Goal: Task Accomplishment & Management: Complete application form

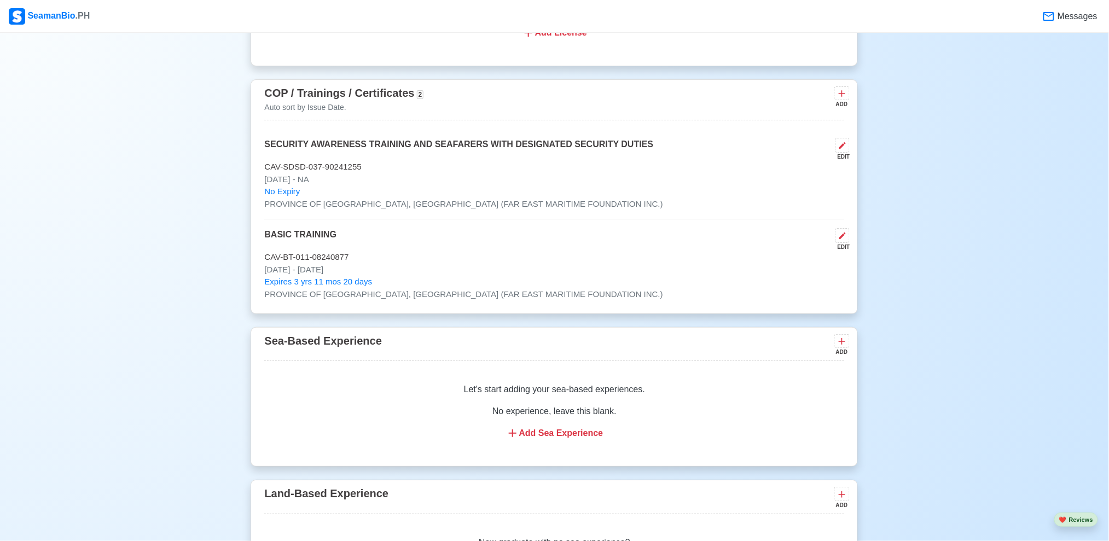
scroll to position [1429, 0]
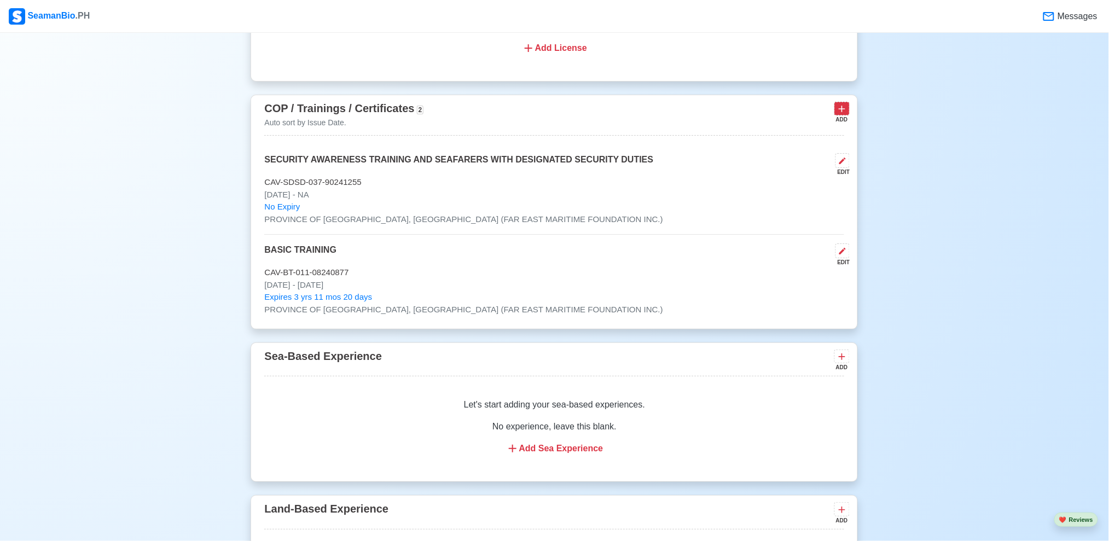
click at [836, 115] on button at bounding box center [842, 109] width 15 height 14
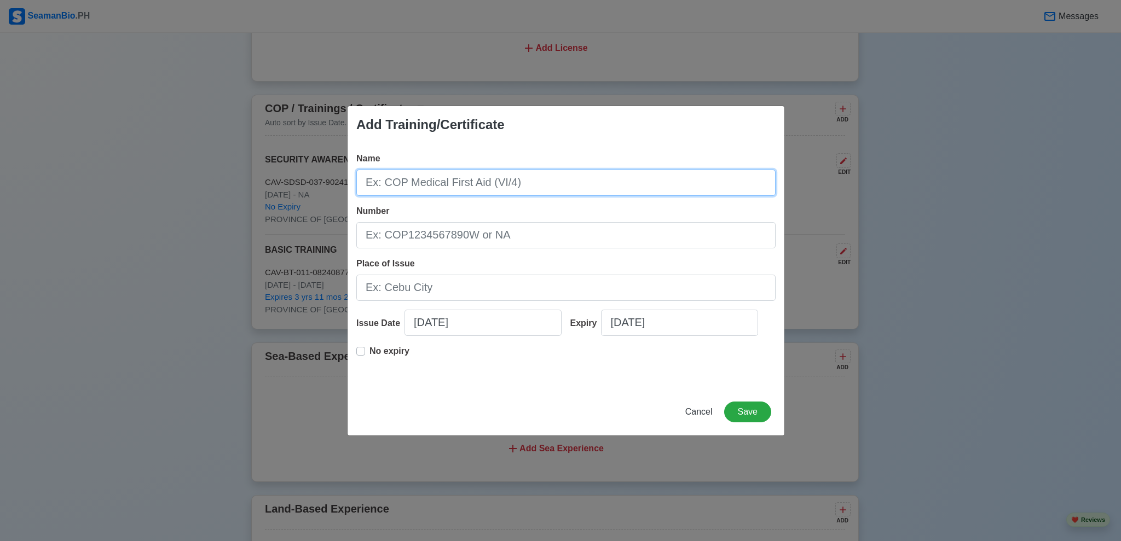
click at [605, 187] on input "Name" at bounding box center [565, 183] width 419 height 26
paste input "RFPNW II/4"
type input "RFPNW II/4"
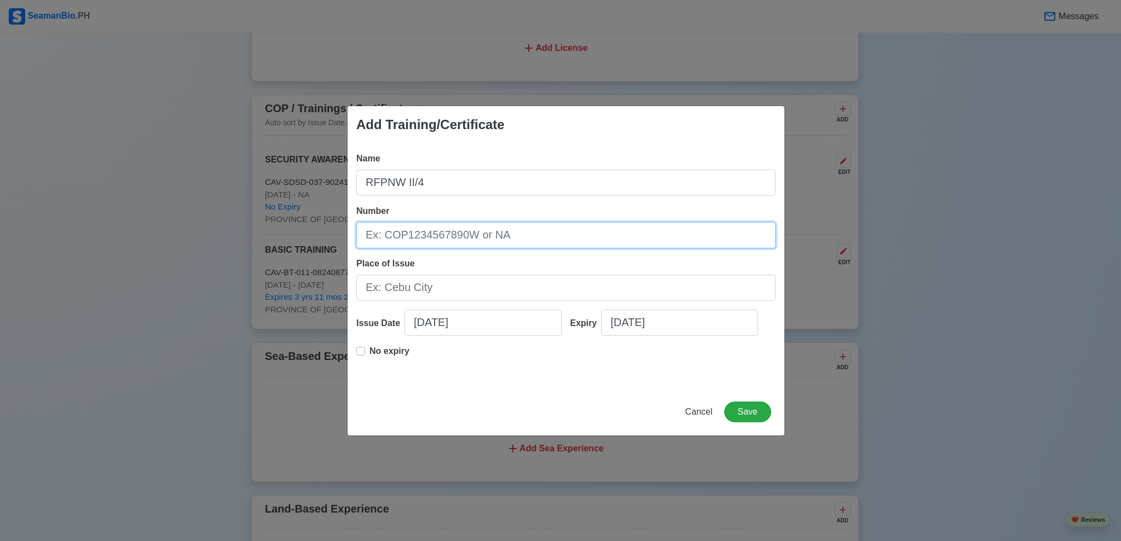
click at [475, 243] on input "Number" at bounding box center [565, 235] width 419 height 26
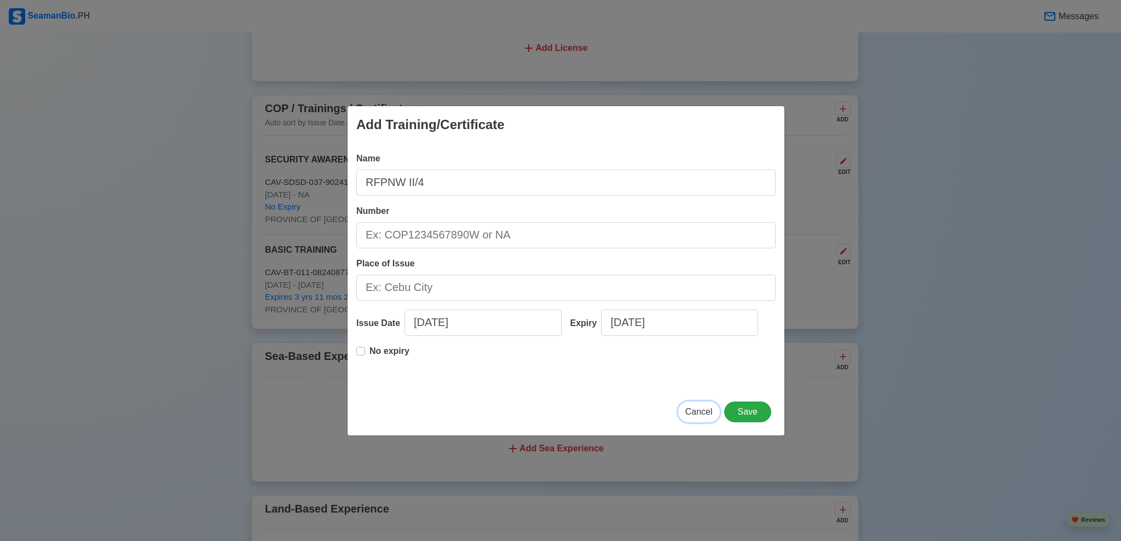
click at [695, 411] on span "Cancel" at bounding box center [698, 411] width 27 height 9
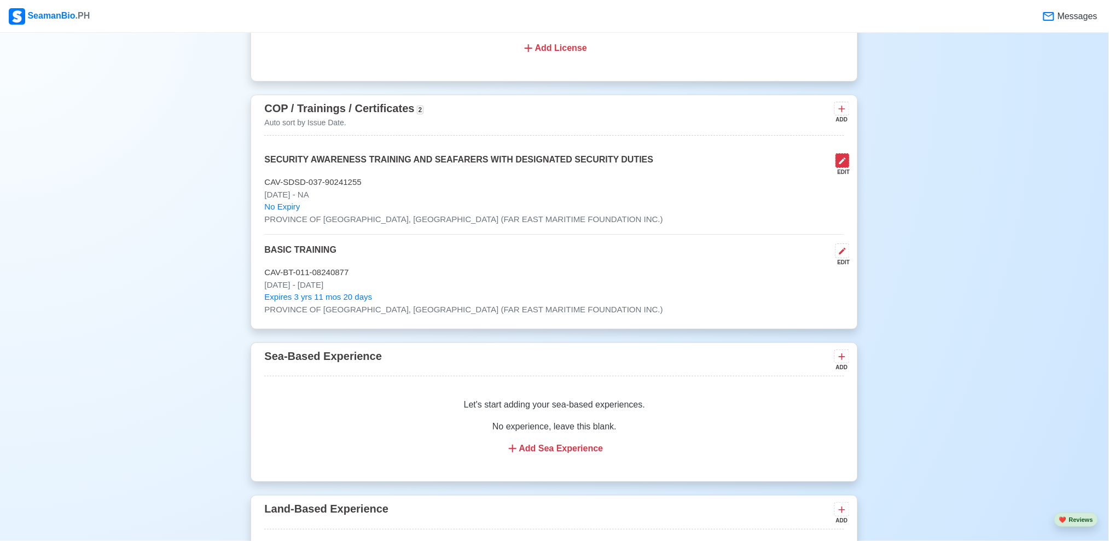
click at [843, 164] on icon at bounding box center [843, 161] width 7 height 7
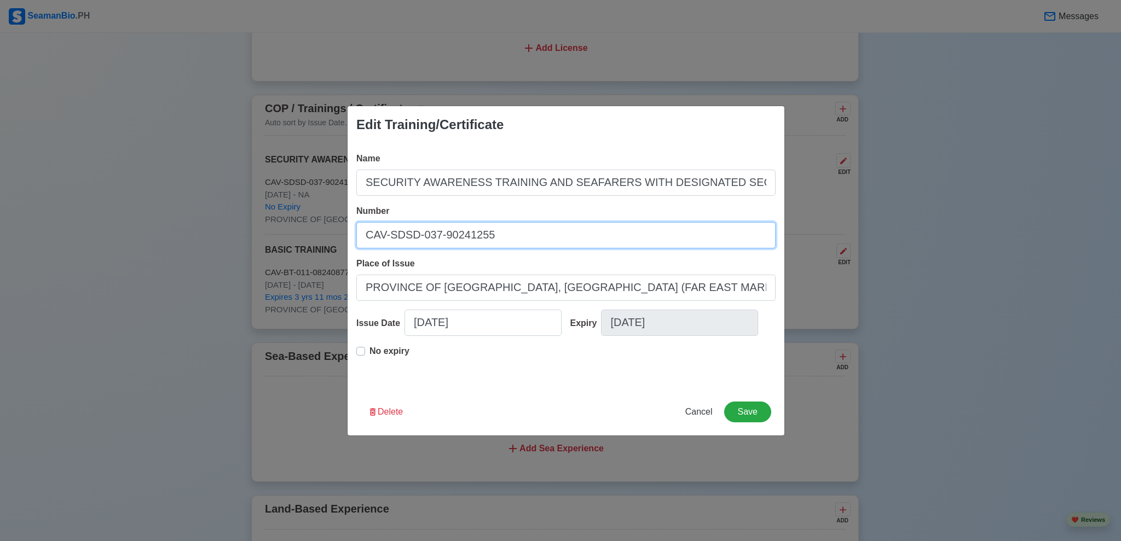
click at [538, 246] on input "CAV-SDSD-037-90241255" at bounding box center [565, 235] width 419 height 26
paste input "BT200121312525"
paste input "SDSD200031754625"
type input "SDSD200031754625"
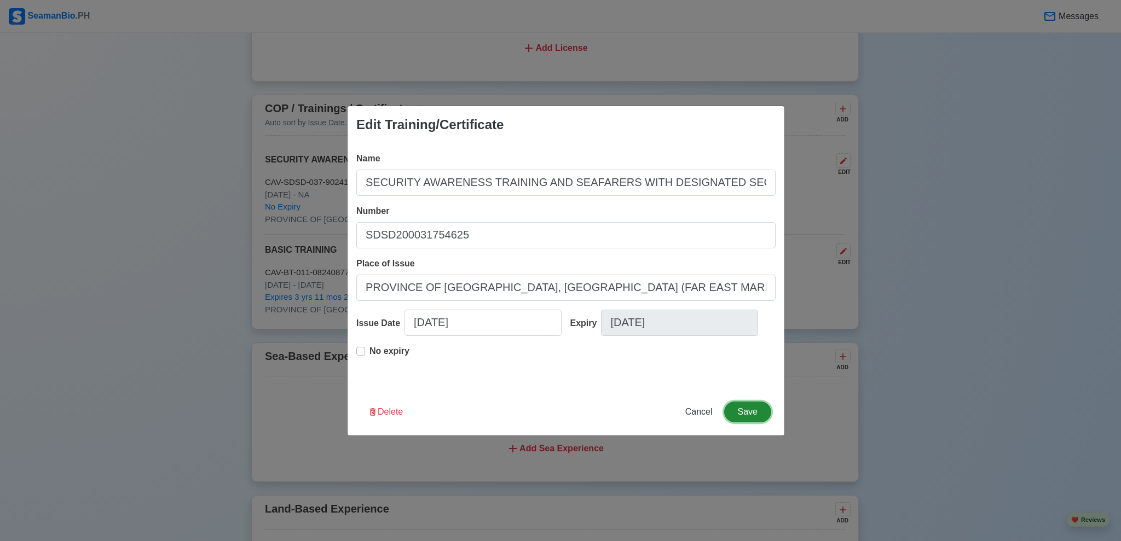
click at [760, 409] on button "Save" at bounding box center [747, 412] width 47 height 21
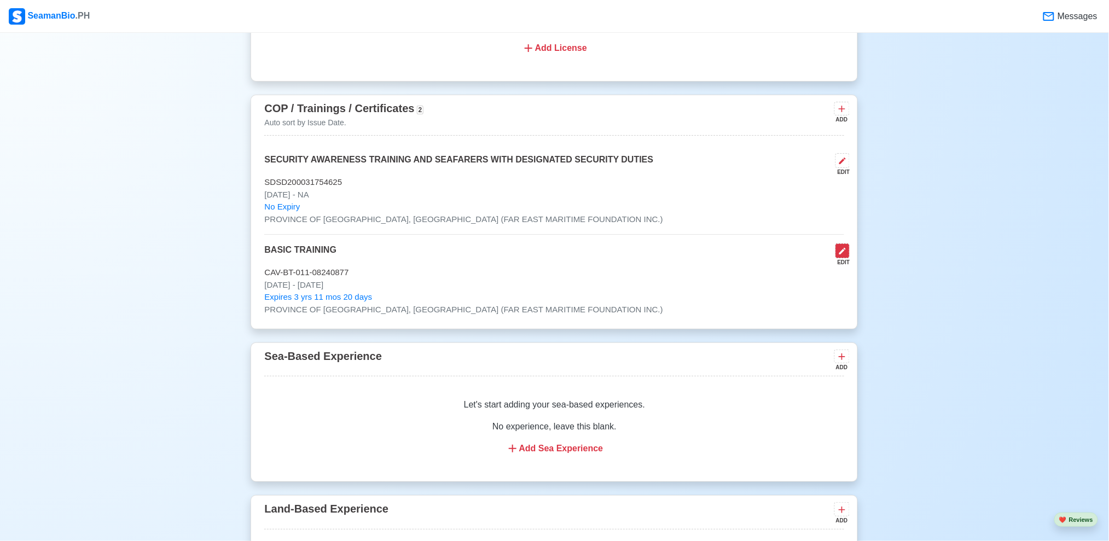
click at [839, 255] on icon at bounding box center [843, 251] width 9 height 9
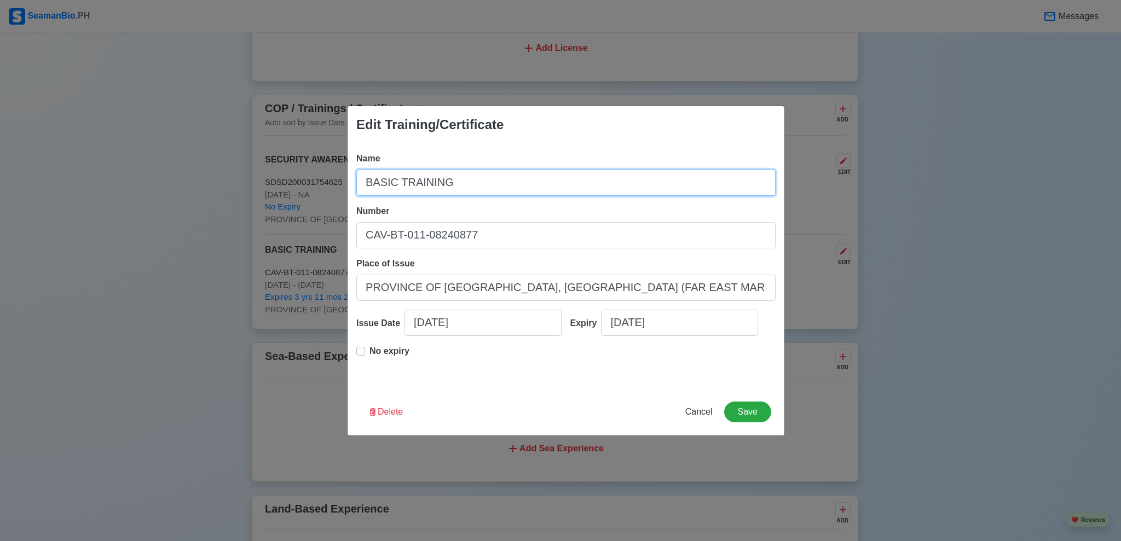
click at [512, 190] on input "BASIC TRAINING" at bounding box center [565, 183] width 419 height 26
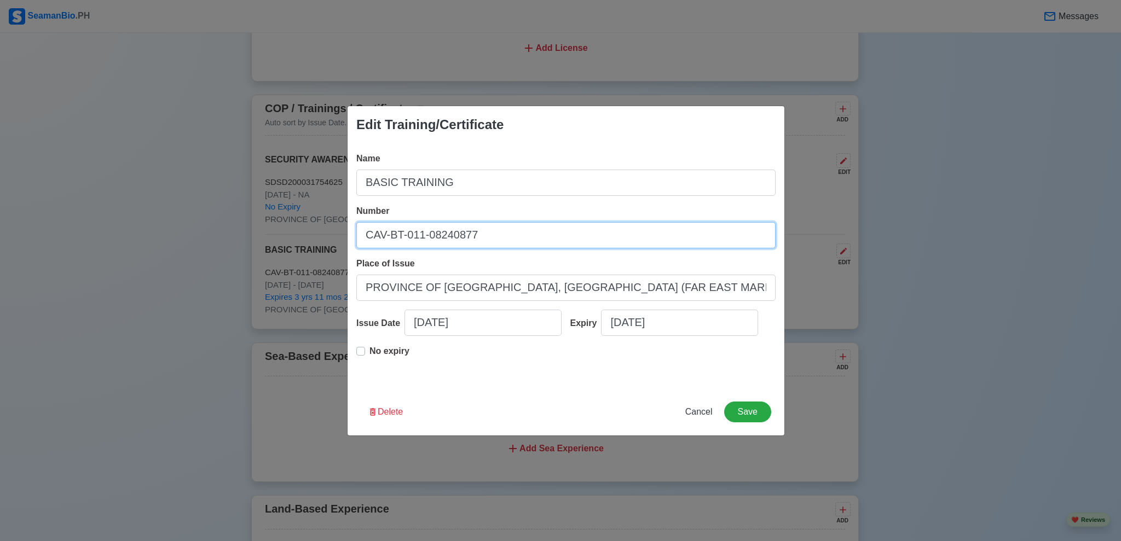
click at [517, 230] on input "CAV-BT-011-08240877" at bounding box center [565, 235] width 419 height 26
paste input "BT200121312525"
type input "BT200121312525"
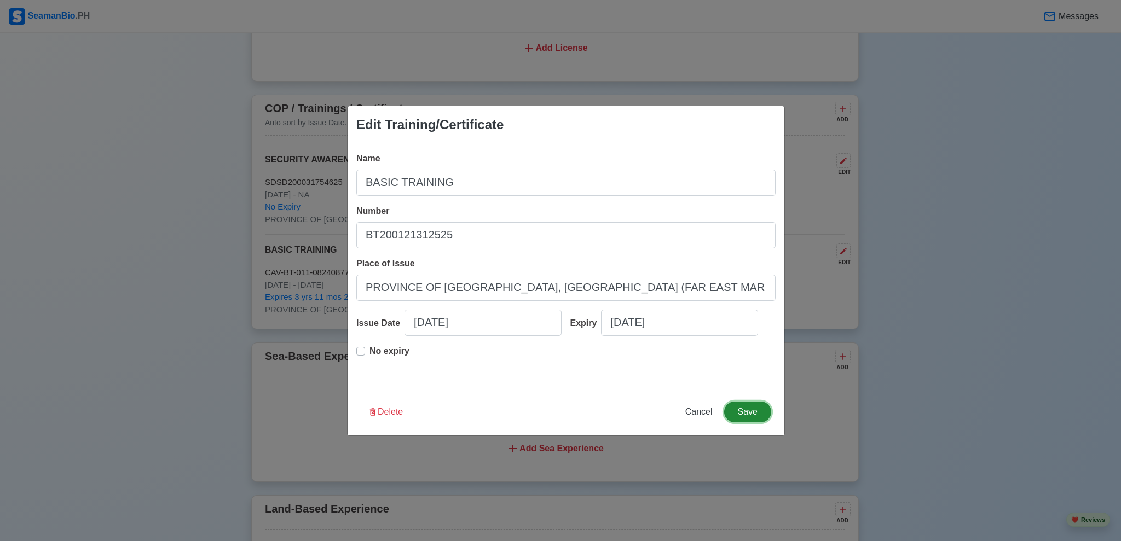
click at [739, 409] on button "Save" at bounding box center [747, 412] width 47 height 21
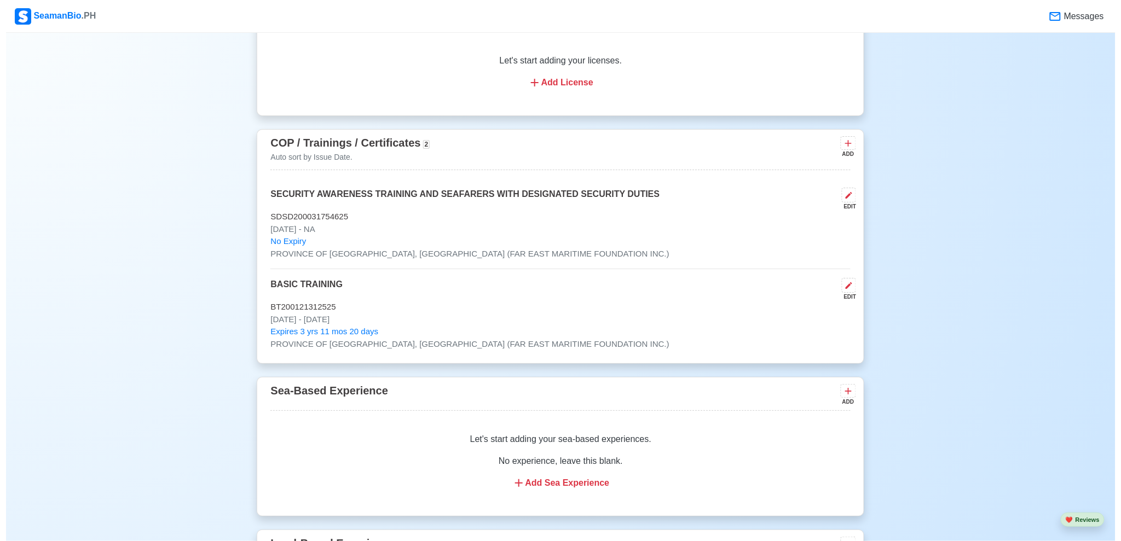
scroll to position [1459, 0]
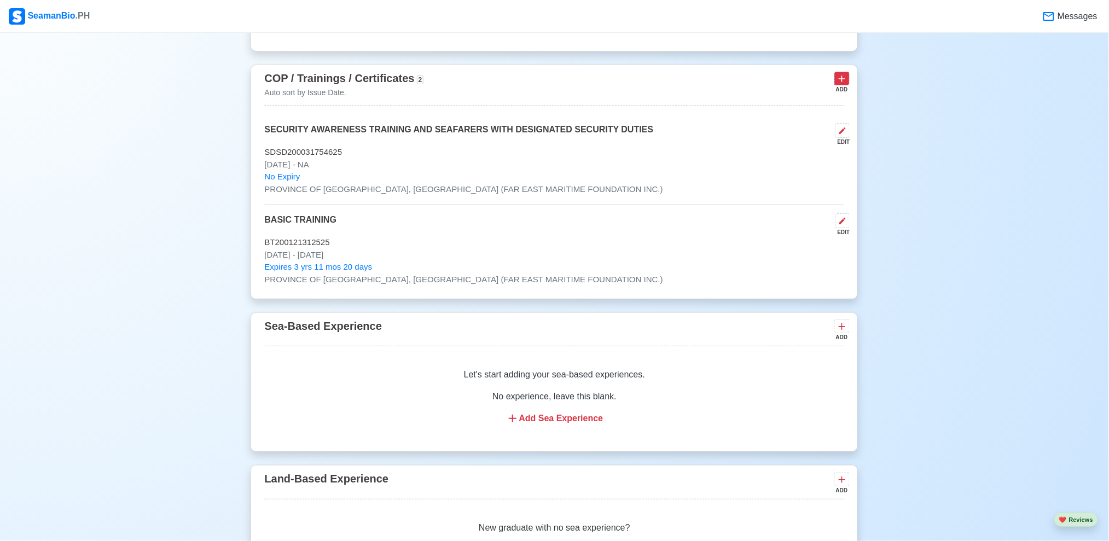
click at [841, 84] on icon at bounding box center [842, 78] width 11 height 11
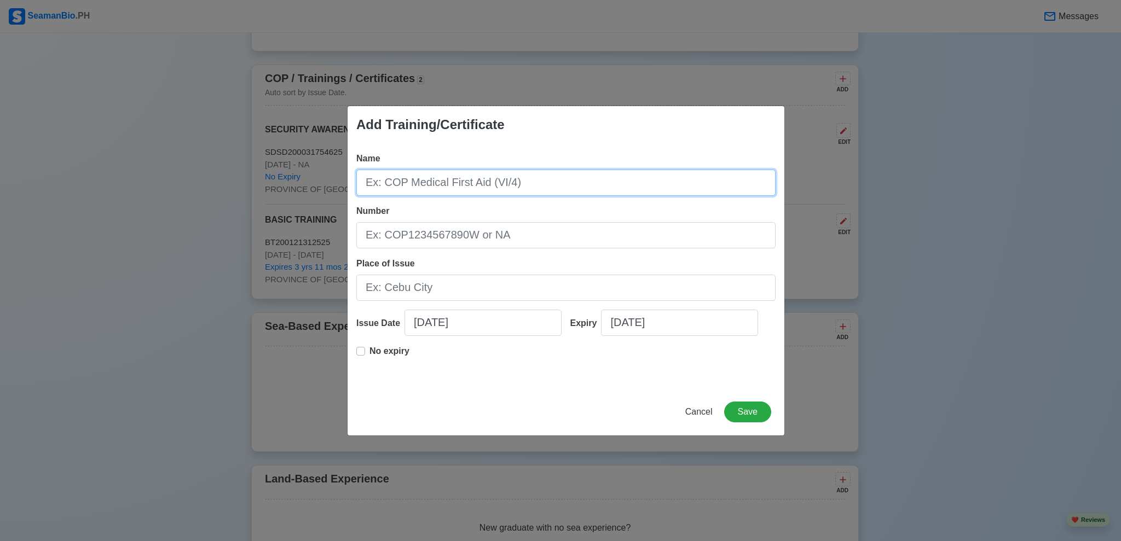
click at [537, 188] on input "Name" at bounding box center [565, 183] width 419 height 26
type input "D"
type input "DECK WATCH KEEPING"
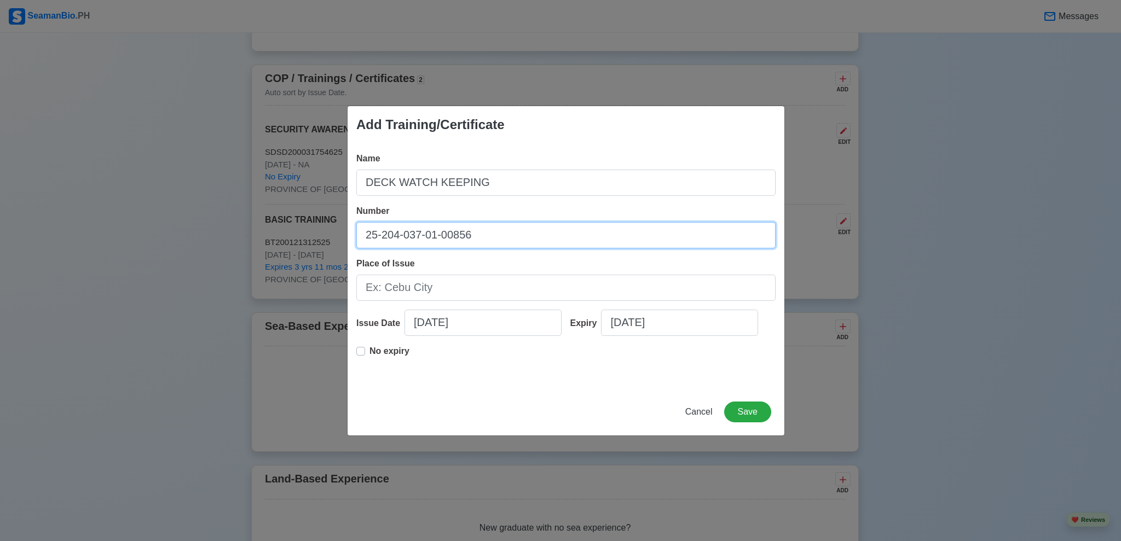
type input "25-204-037-01-00856"
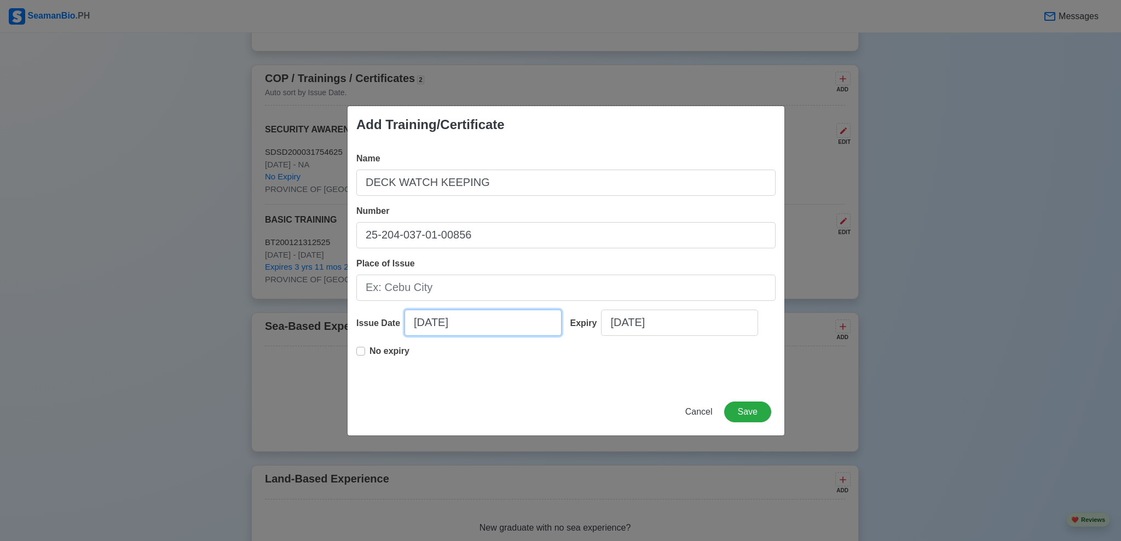
select select "****"
select select "*********"
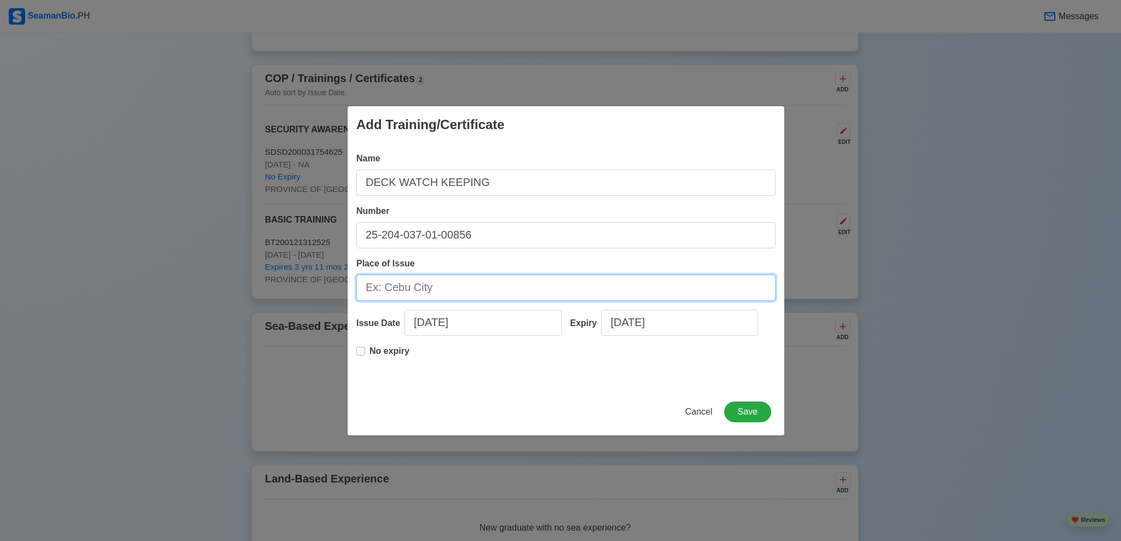
click at [472, 293] on input "Place of Issue" at bounding box center [565, 288] width 419 height 26
type input "SEATECH MARITIME"
type input "K"
type input "SEATECH"
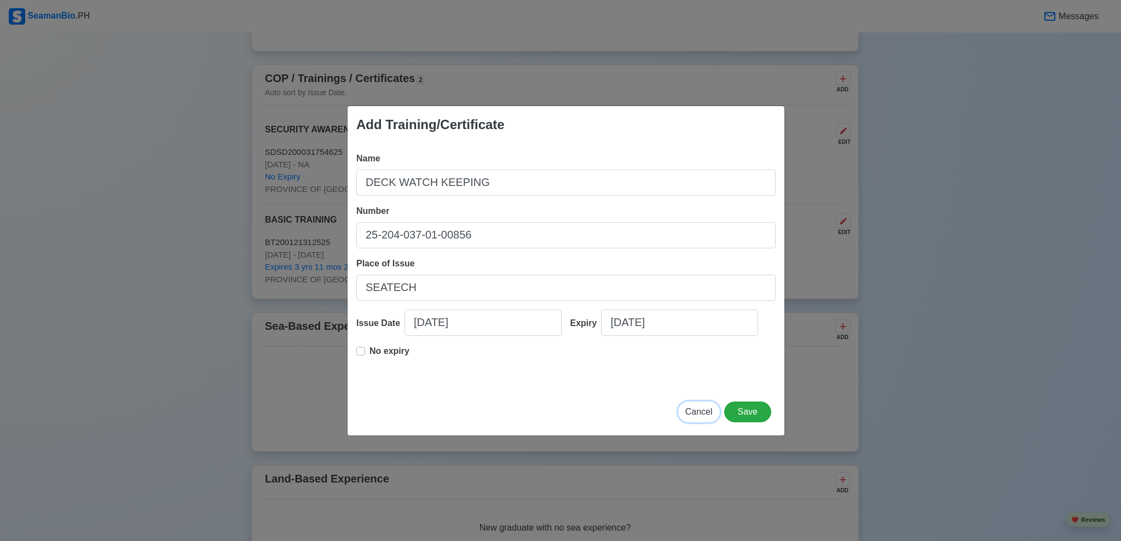
click at [709, 411] on span "Cancel" at bounding box center [698, 411] width 27 height 9
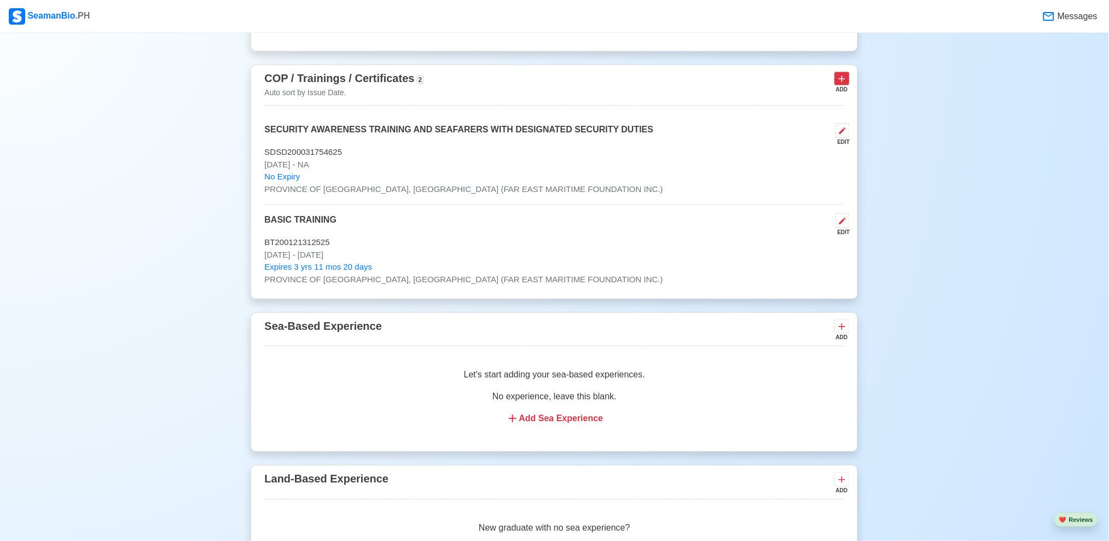
click at [842, 79] on icon at bounding box center [842, 78] width 11 height 11
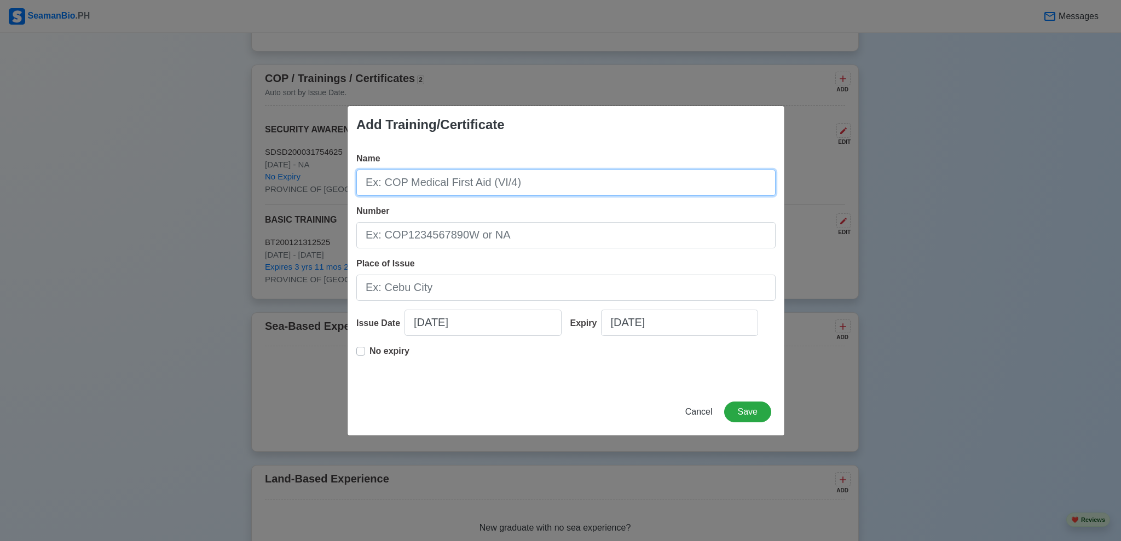
click at [548, 187] on input "Name" at bounding box center [565, 183] width 419 height 26
type input "DECK WATCH KEEPING"
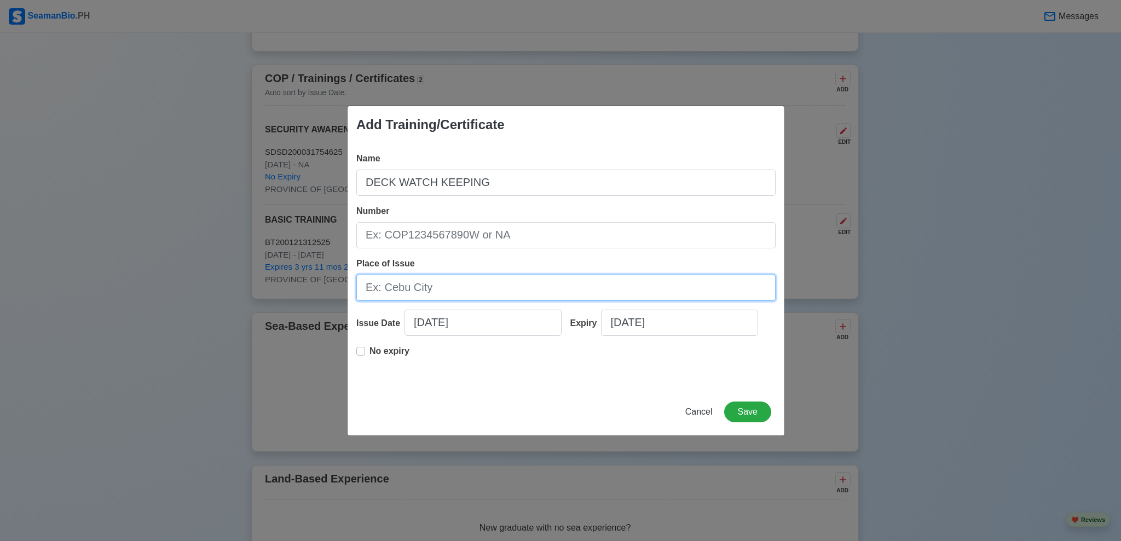
click at [514, 288] on input "Place of Issue" at bounding box center [565, 288] width 419 height 26
type input "CITY OF MANILA, PHILIPPINES (SEATECH MARITIME TRAINING AND ASSESSMENT CENTER In…"
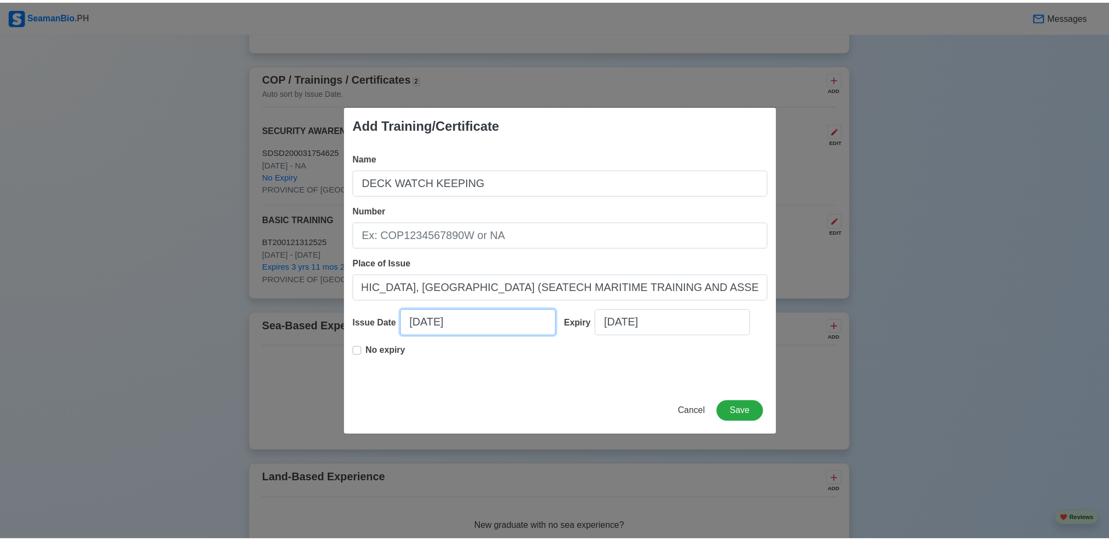
scroll to position [0, 0]
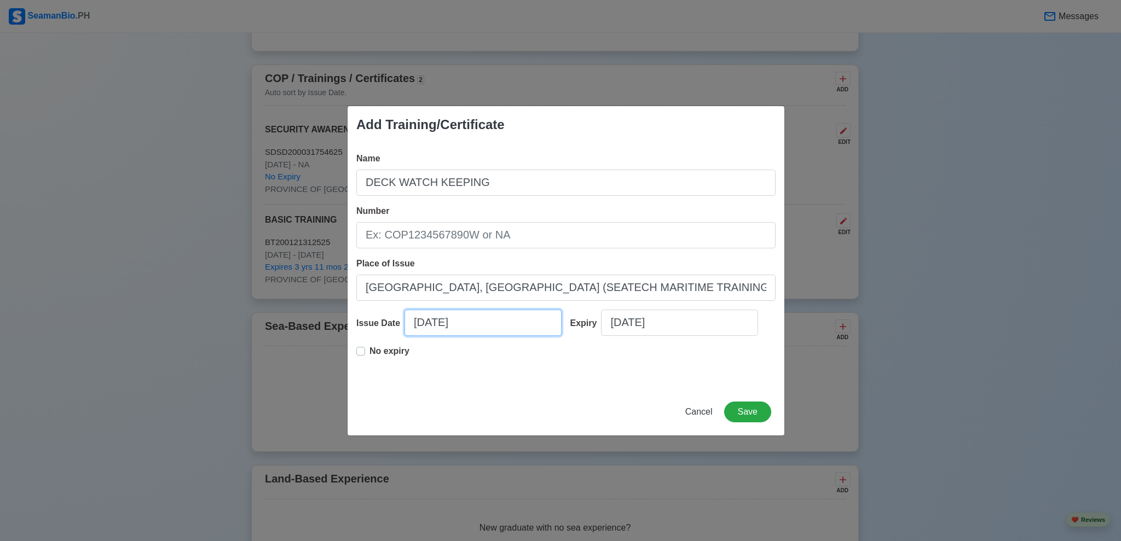
select select "****"
select select "*********"
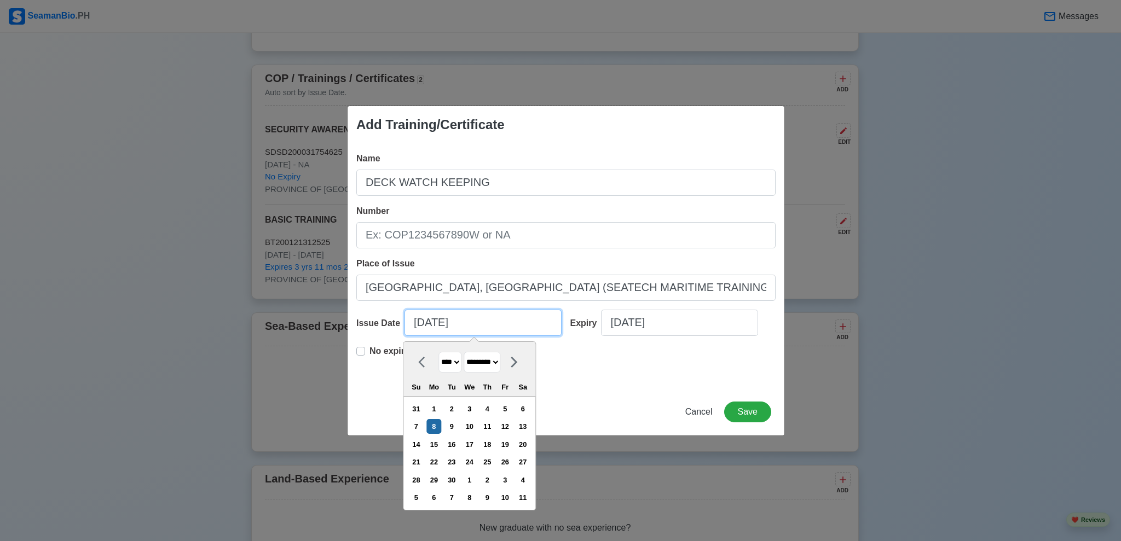
click at [455, 327] on input "09/08/2025" at bounding box center [482, 323] width 157 height 26
type input "09/08/20SE25"
click at [530, 408] on div "6" at bounding box center [523, 409] width 15 height 15
type input "09/06/2025"
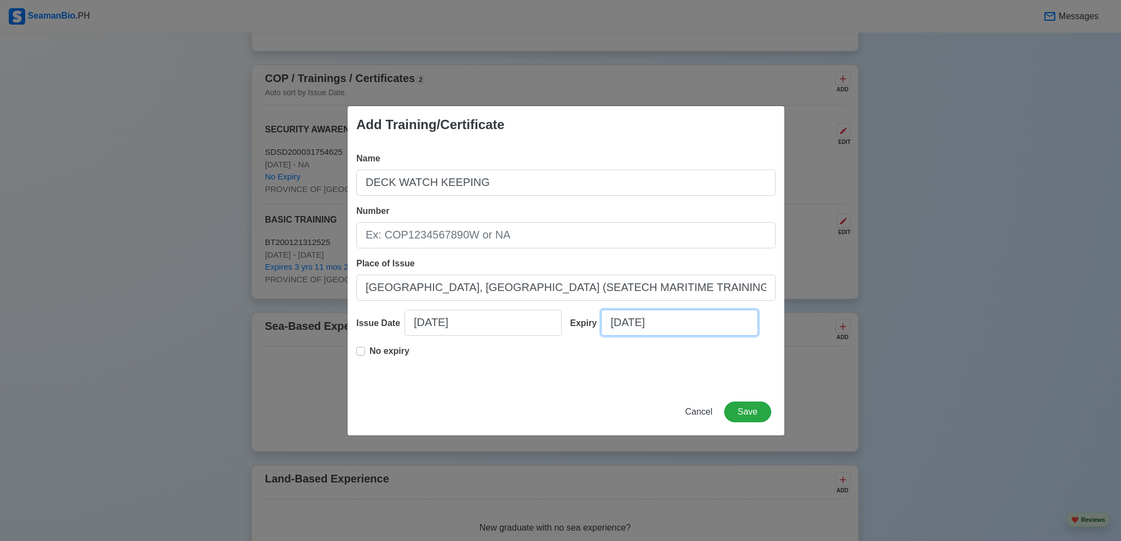
click at [650, 320] on input "09/08/2025" at bounding box center [679, 323] width 157 height 26
select select "****"
select select "*********"
click at [696, 419] on button "Cancel" at bounding box center [699, 412] width 42 height 21
type input "09/08/2025"
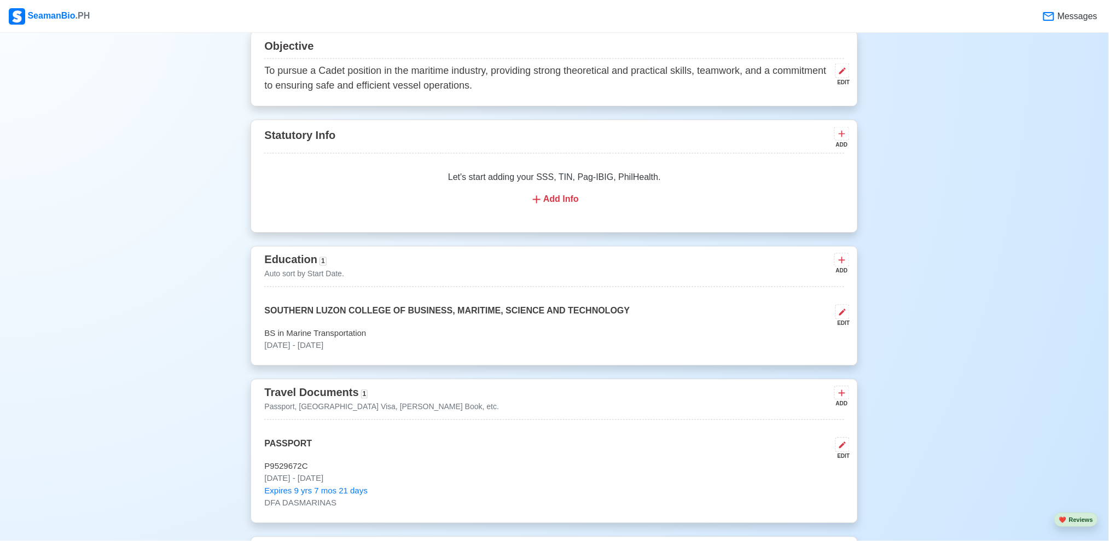
scroll to position [609, 0]
click at [573, 202] on div "Add Info" at bounding box center [554, 198] width 554 height 13
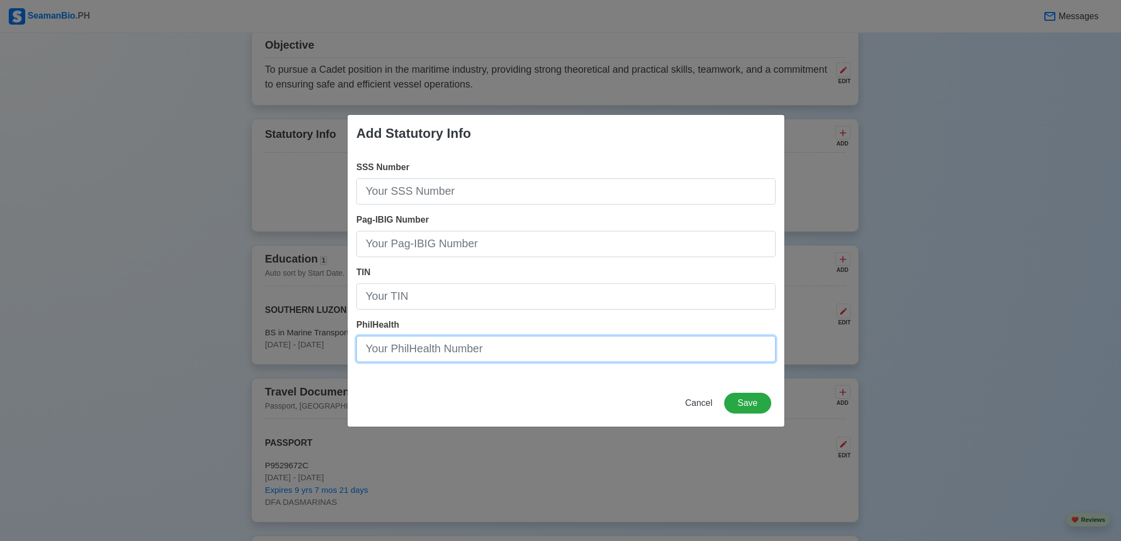
click at [522, 361] on input "PhilHealth" at bounding box center [565, 349] width 419 height 26
type input "08-253020829-6"
click at [755, 407] on button "Save" at bounding box center [747, 403] width 47 height 21
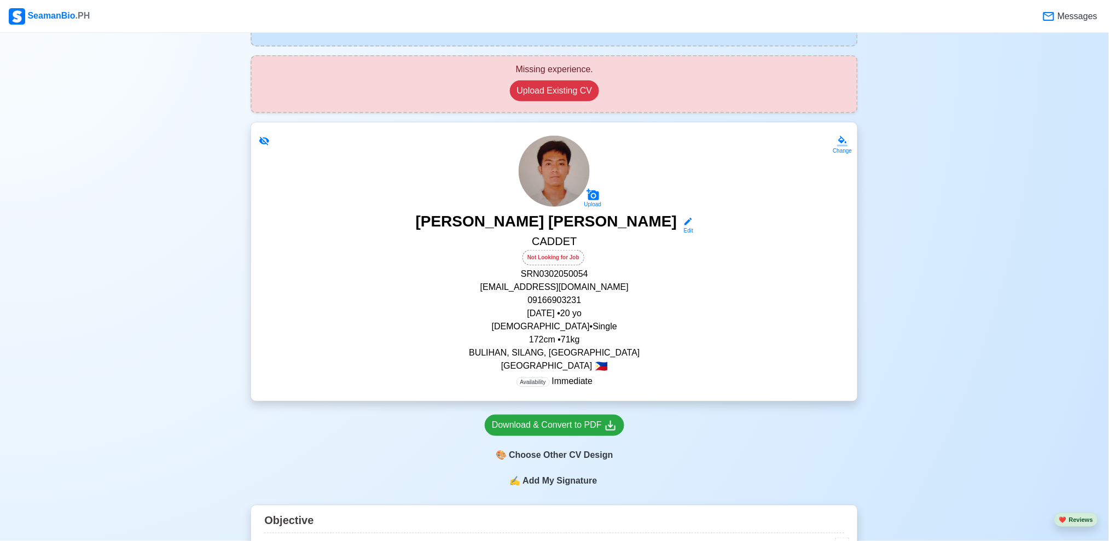
scroll to position [131, 0]
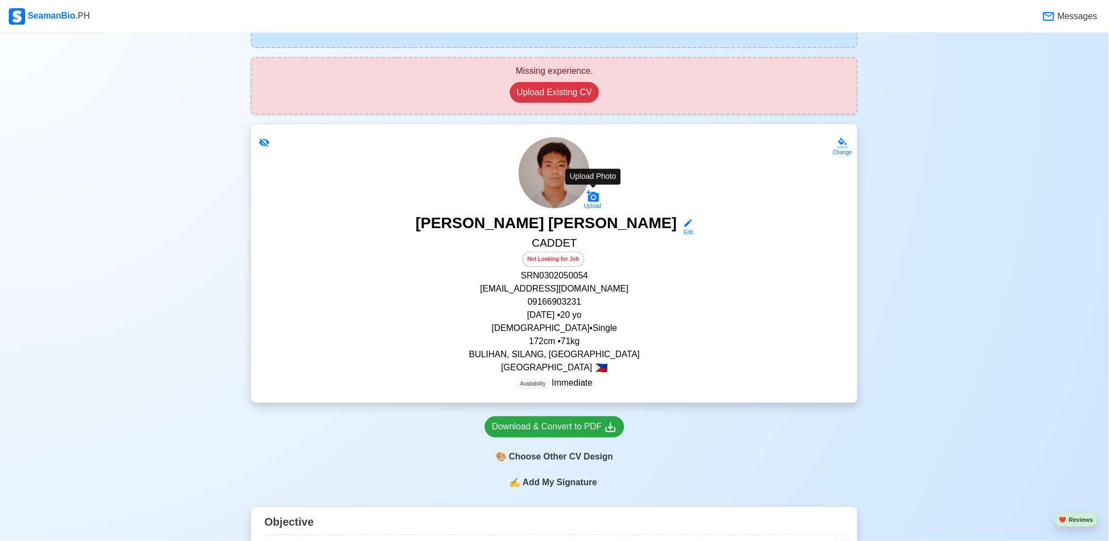
click at [594, 197] on icon at bounding box center [593, 196] width 13 height 13
click at [0, 0] on input "Upload" at bounding box center [0, 0] width 0 height 0
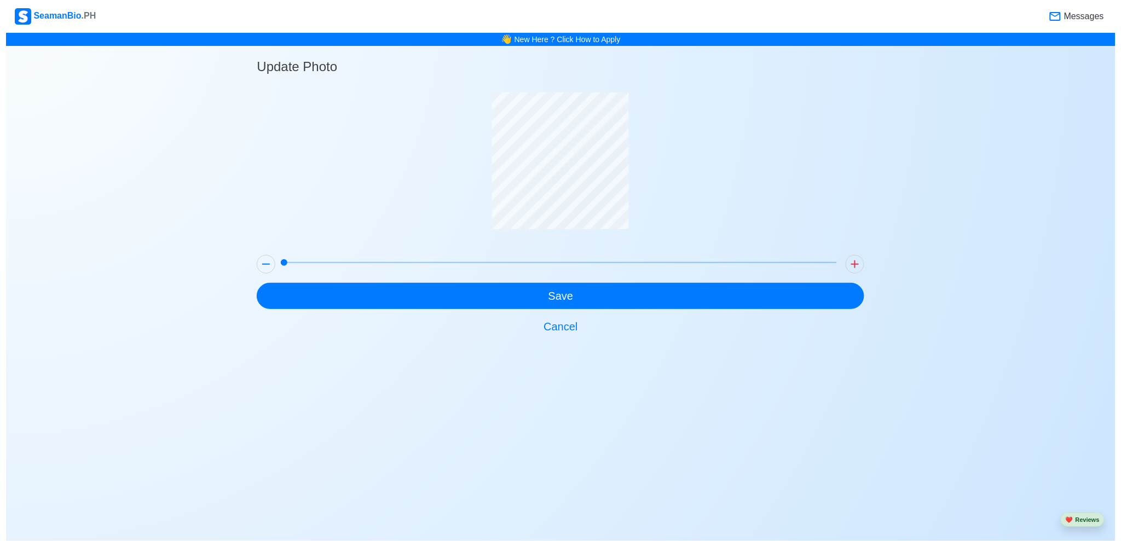
scroll to position [0, 0]
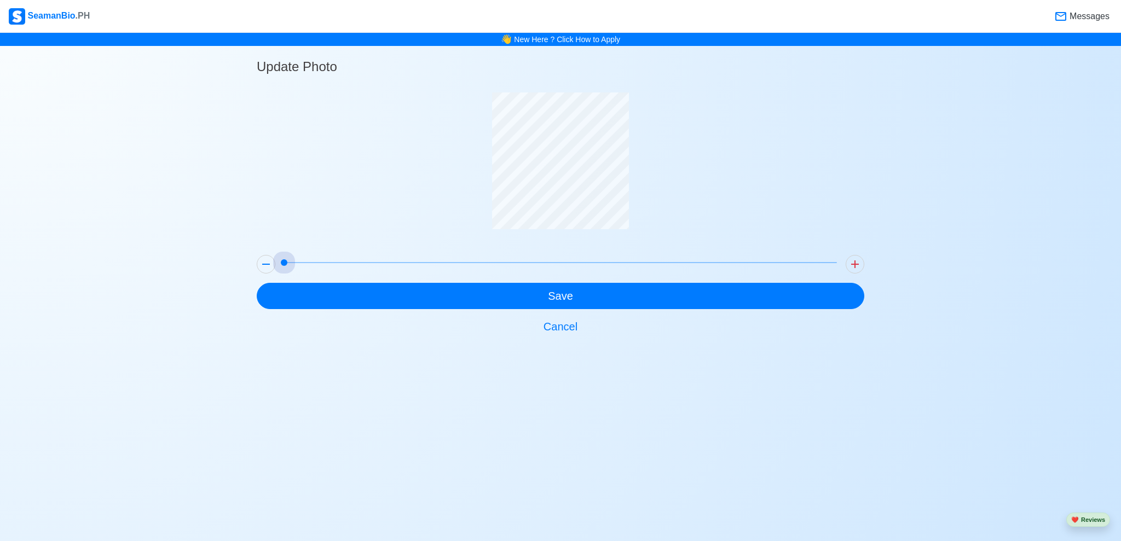
drag, startPoint x: 283, startPoint y: 261, endPoint x: 171, endPoint y: 218, distance: 119.7
click at [171, 218] on div "Update Photo Save Cancel" at bounding box center [560, 193] width 1121 height 294
click at [566, 332] on button "Cancel" at bounding box center [561, 327] width 608 height 26
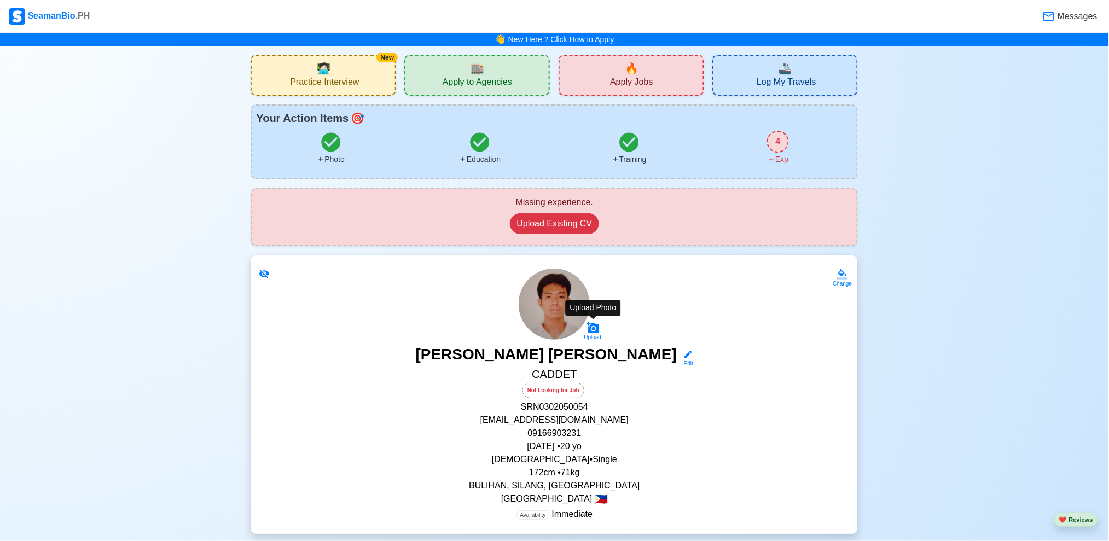
click at [593, 323] on icon at bounding box center [593, 327] width 13 height 11
click at [0, 0] on input "Upload" at bounding box center [0, 0] width 0 height 0
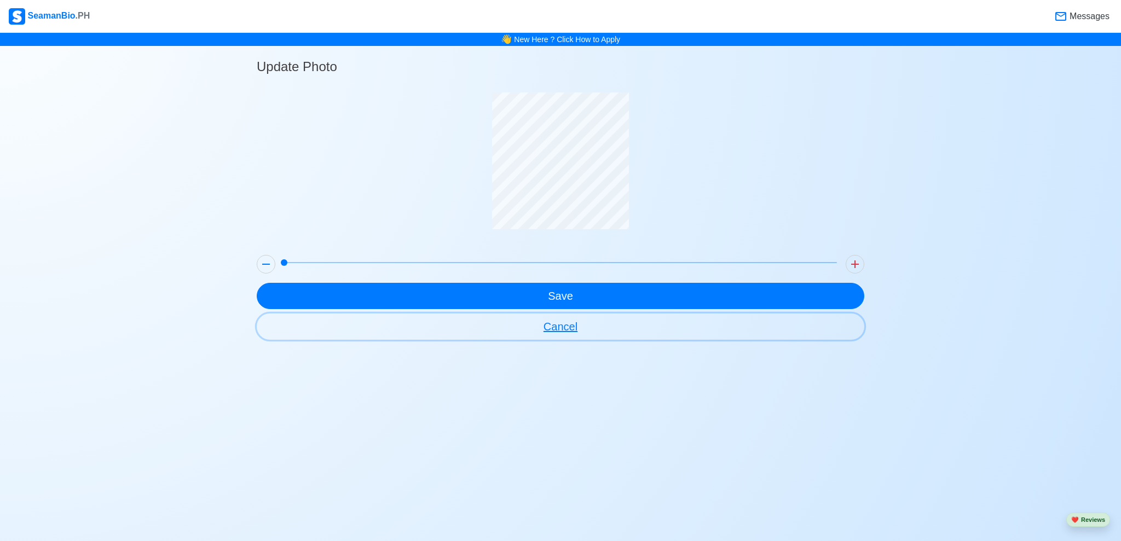
click at [540, 328] on button "Cancel" at bounding box center [561, 327] width 608 height 26
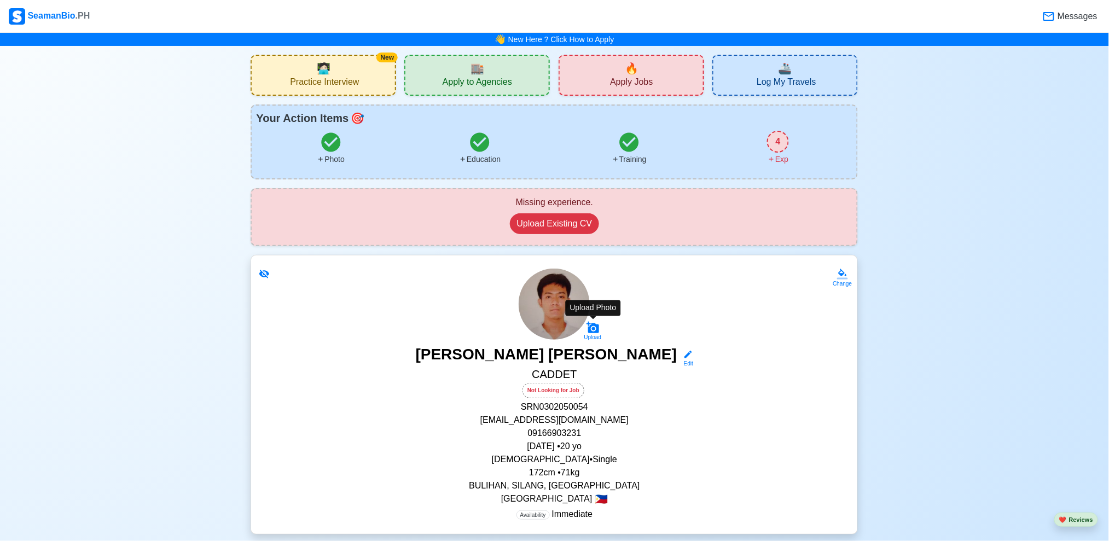
click at [597, 323] on icon at bounding box center [593, 327] width 13 height 11
click at [0, 0] on input "Upload" at bounding box center [0, 0] width 0 height 0
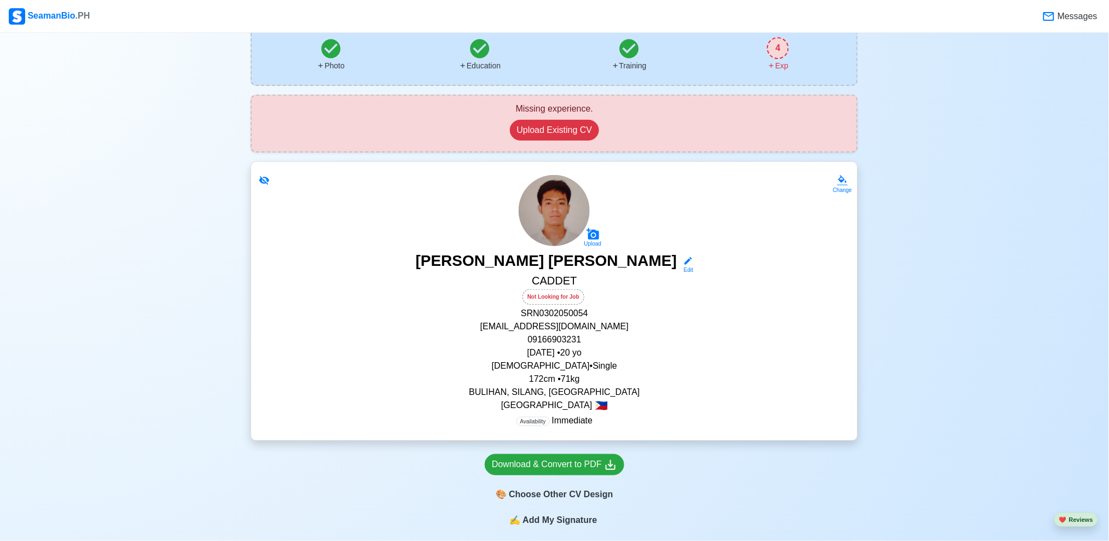
scroll to position [85, 0]
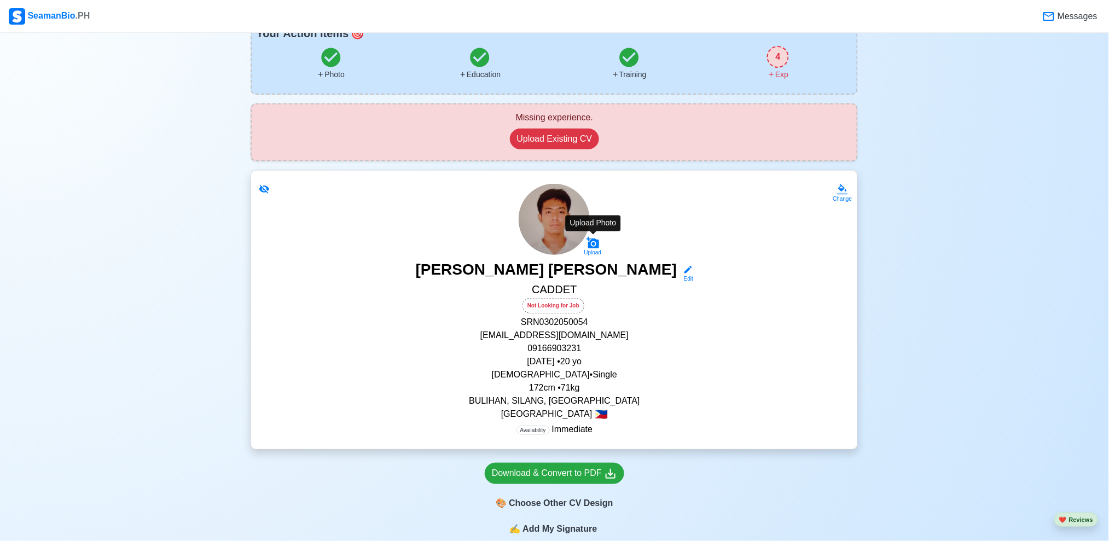
click at [593, 241] on icon at bounding box center [593, 242] width 13 height 11
click at [0, 0] on input "Upload" at bounding box center [0, 0] width 0 height 0
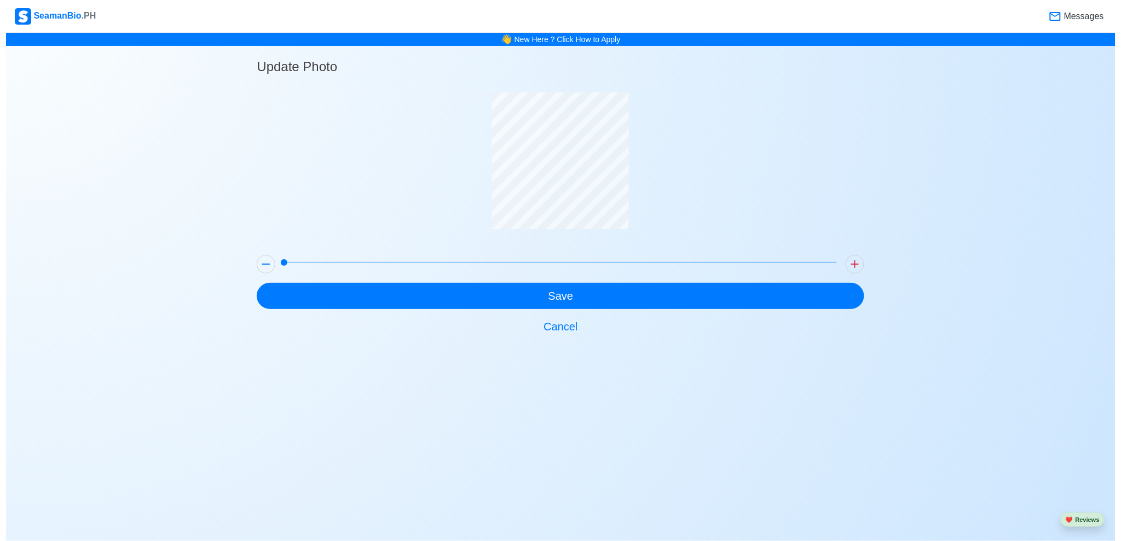
scroll to position [0, 0]
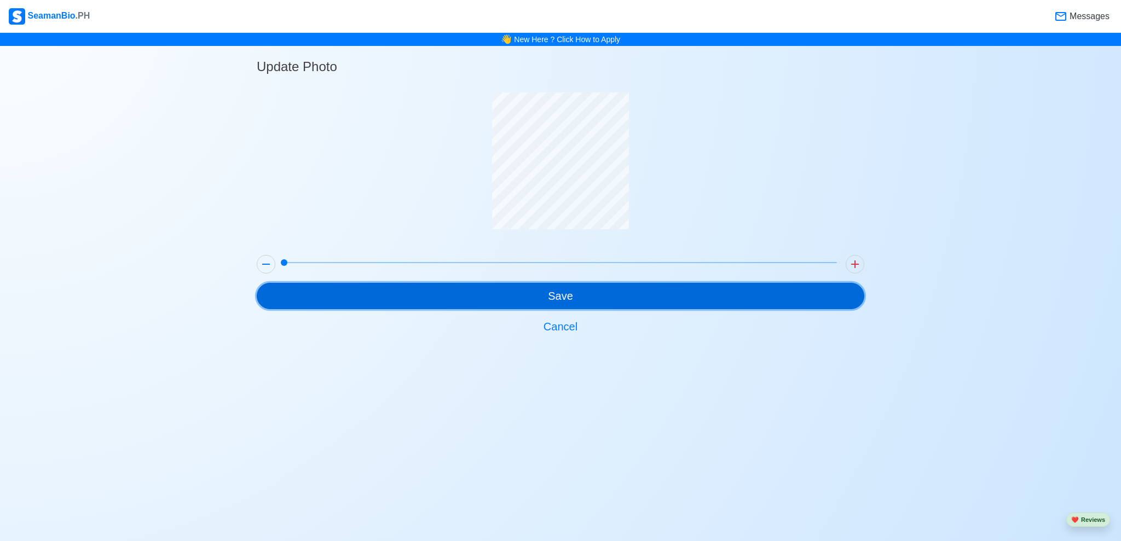
click at [617, 302] on button "Save" at bounding box center [561, 296] width 608 height 26
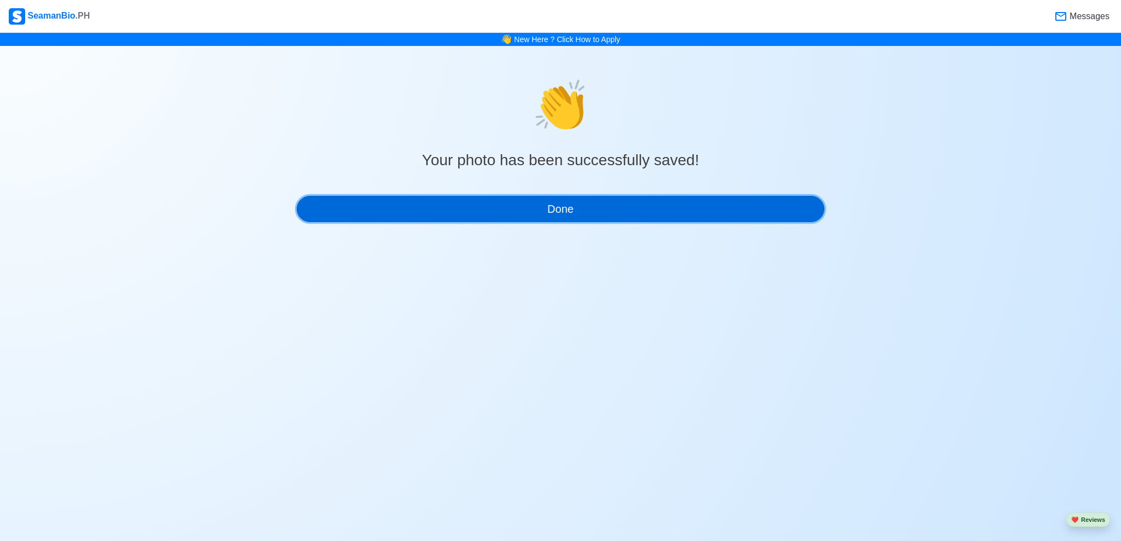
click at [607, 215] on button "Done" at bounding box center [561, 209] width 528 height 26
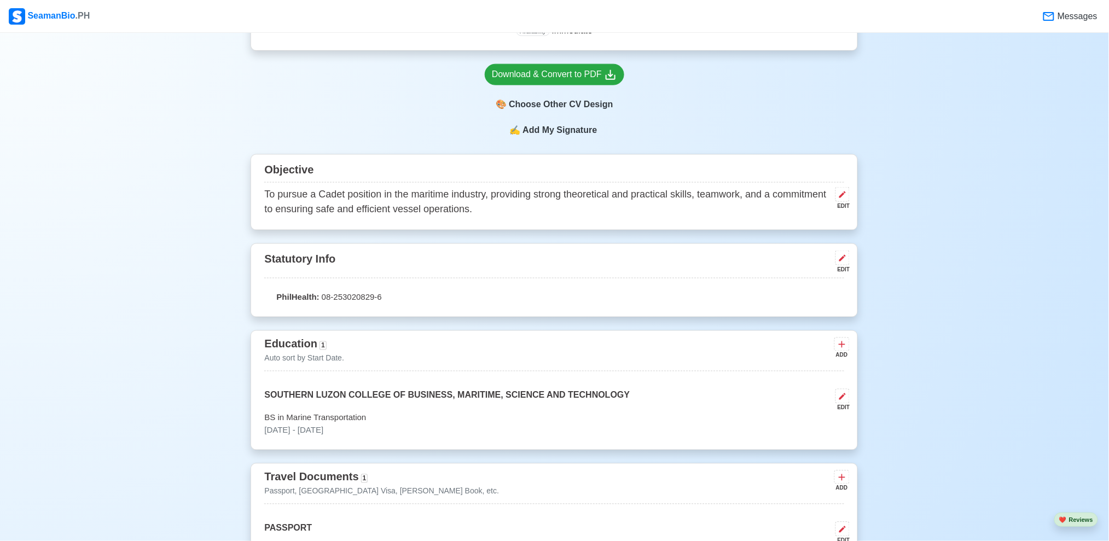
scroll to position [443, 0]
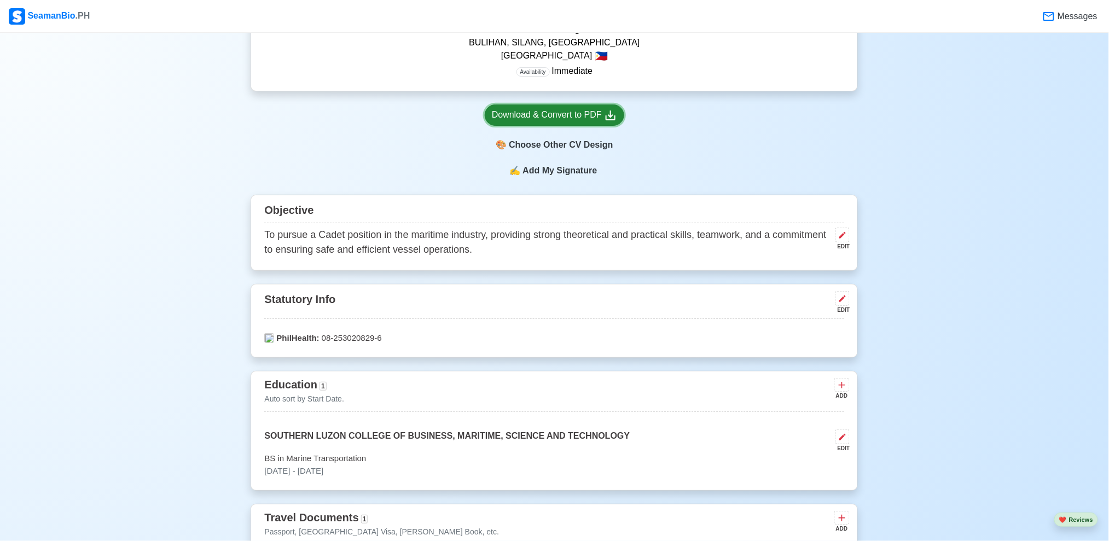
click at [592, 120] on div "Download & Convert to PDF" at bounding box center [554, 115] width 125 height 14
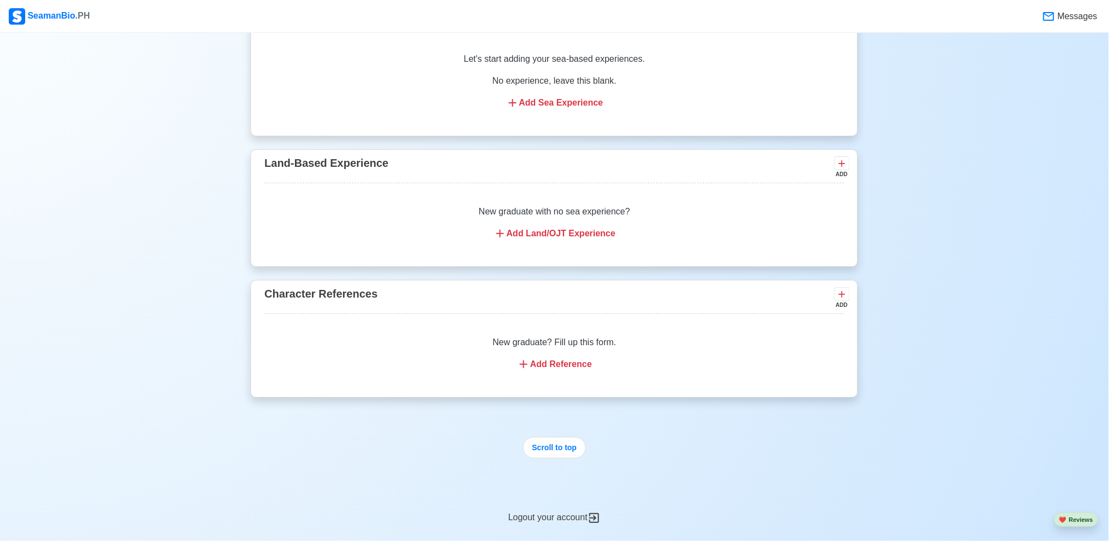
scroll to position [1886, 0]
